Goal: Navigation & Orientation: Find specific page/section

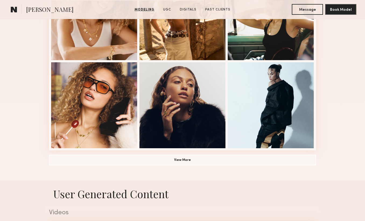
scroll to position [367, 0]
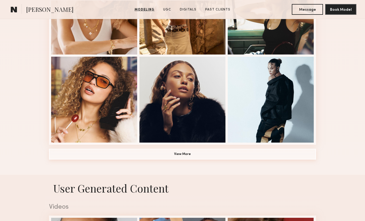
click at [228, 154] on button "View More" at bounding box center [182, 154] width 267 height 11
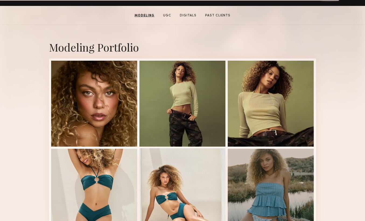
scroll to position [99, 0]
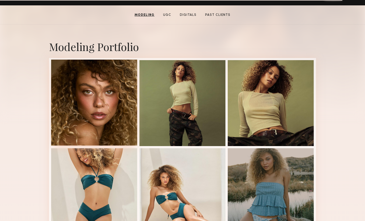
click at [82, 109] on div at bounding box center [94, 103] width 86 height 86
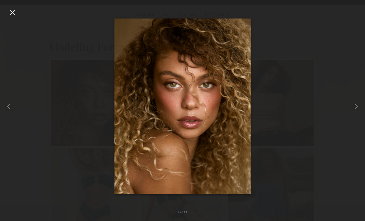
click at [11, 9] on div at bounding box center [12, 12] width 9 height 9
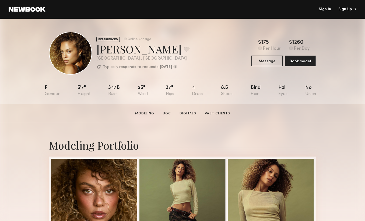
scroll to position [1, 0]
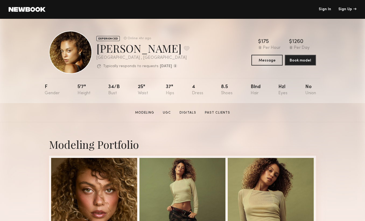
click at [26, 8] on link at bounding box center [27, 9] width 37 height 5
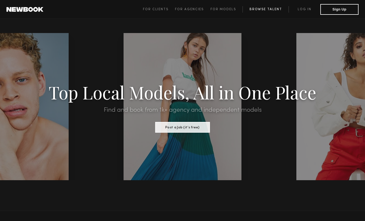
click at [264, 10] on link "Browse Talent" at bounding box center [265, 9] width 46 height 6
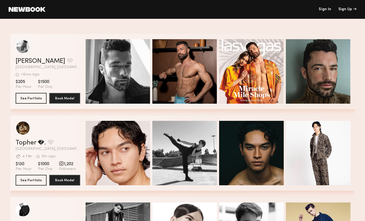
click at [323, 10] on link "Sign In" at bounding box center [324, 10] width 12 height 4
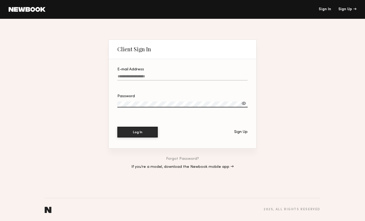
click at [164, 76] on input "E-mail Address" at bounding box center [182, 77] width 130 height 6
click at [275, 47] on div "Client Sign In E-mail Address Required Password Log In Sign Up Forgot Password?…" at bounding box center [182, 120] width 365 height 202
click at [67, 104] on div "Client Sign In E-mail Address Required Password Log In Sign Up Forgot Password?…" at bounding box center [182, 120] width 365 height 202
